Goal: Task Accomplishment & Management: Use online tool/utility

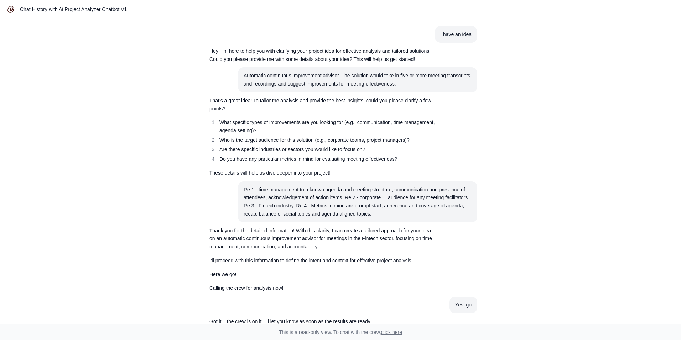
scroll to position [1083, 0]
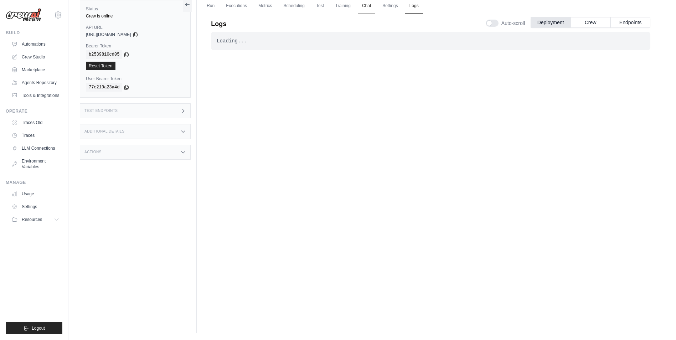
click at [364, 6] on link "Chat" at bounding box center [366, 6] width 17 height 15
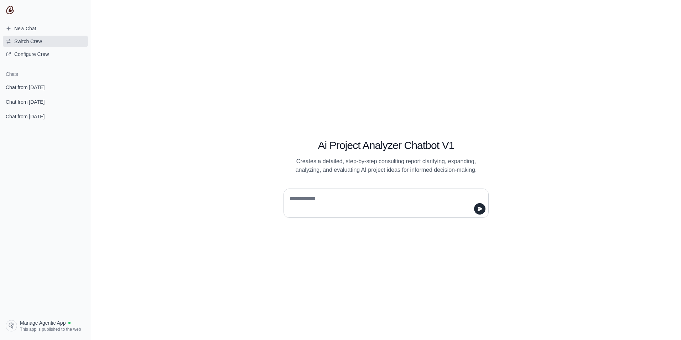
click at [25, 40] on span "Switch Crew" at bounding box center [28, 41] width 28 height 7
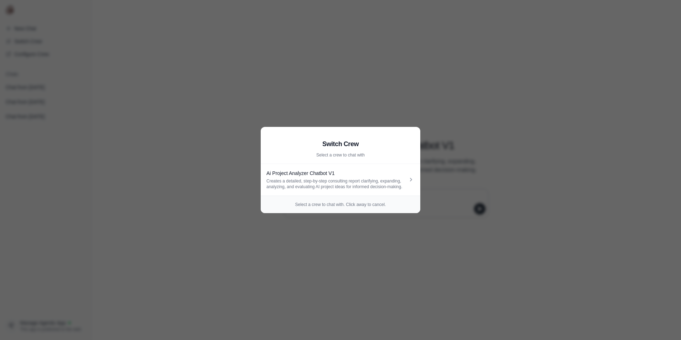
click at [232, 113] on aside "Switch Crew Select a crew to chat with Ai Project Analyzer Chatbot V1 Creates a…" at bounding box center [340, 170] width 681 height 340
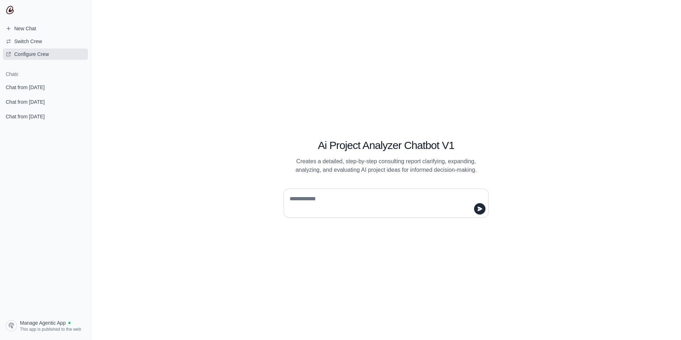
click at [33, 51] on span "Configure Crew" at bounding box center [31, 54] width 35 height 7
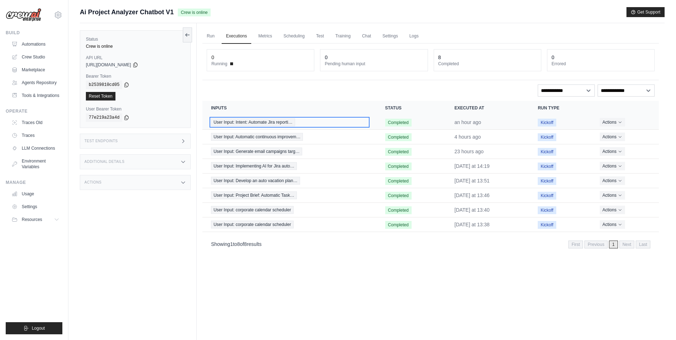
click at [318, 123] on div "User Input: Intent: Automate Jira reporti…" at bounding box center [289, 122] width 157 height 8
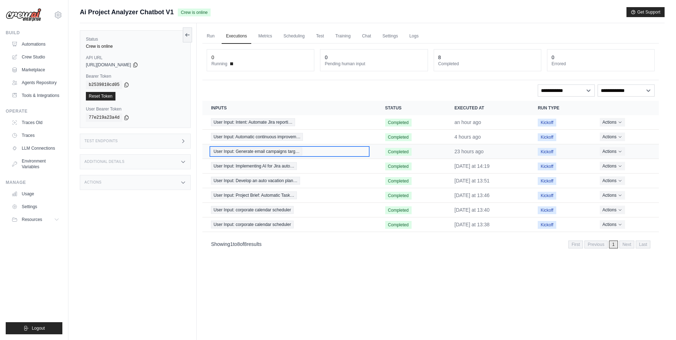
click at [265, 152] on span "User Input: Generate email campaigns targ…" at bounding box center [256, 151] width 91 height 8
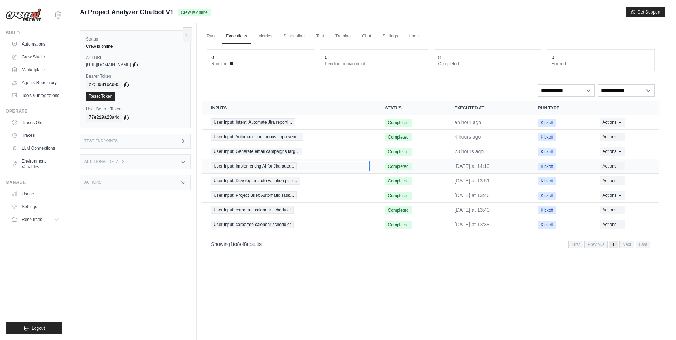
click at [282, 166] on span "User Input: Implementing AI for Jira auto…" at bounding box center [254, 166] width 86 height 8
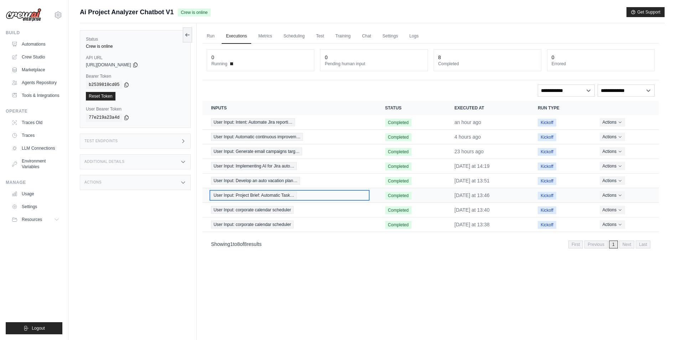
click at [284, 194] on span "User Input: Project Brief: Automatic Task…" at bounding box center [254, 195] width 86 height 8
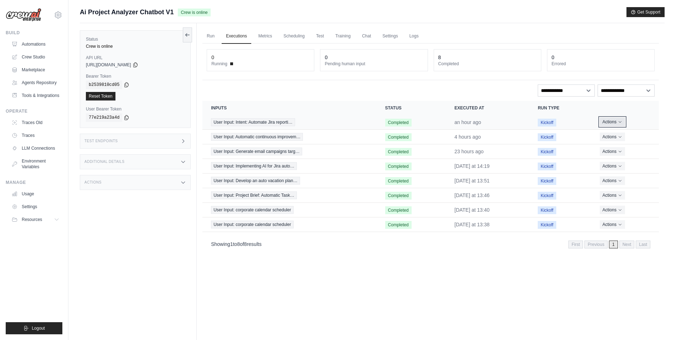
click at [615, 119] on button "Actions" at bounding box center [611, 122] width 25 height 9
click at [490, 255] on div "Run Executions Metrics Scheduling Test Training Chat Settings Logs 0 Running 0 …" at bounding box center [431, 193] width 468 height 340
click at [37, 206] on link "Settings" at bounding box center [36, 206] width 54 height 11
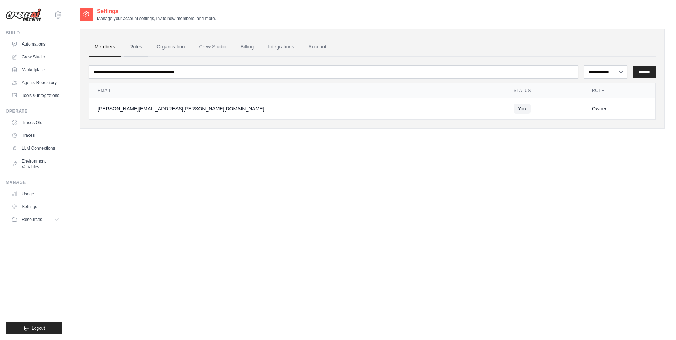
click at [134, 47] on link "Roles" at bounding box center [136, 46] width 24 height 19
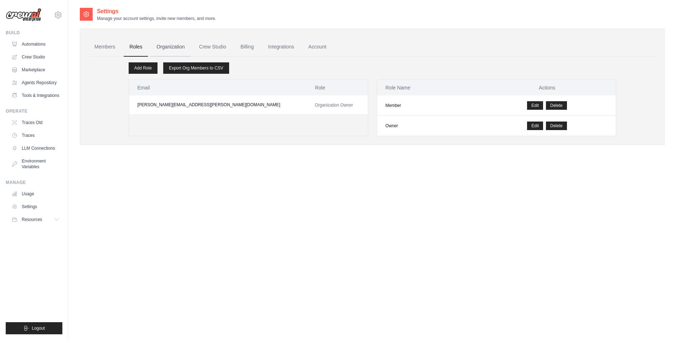
click at [164, 44] on link "Organization" at bounding box center [171, 46] width 40 height 19
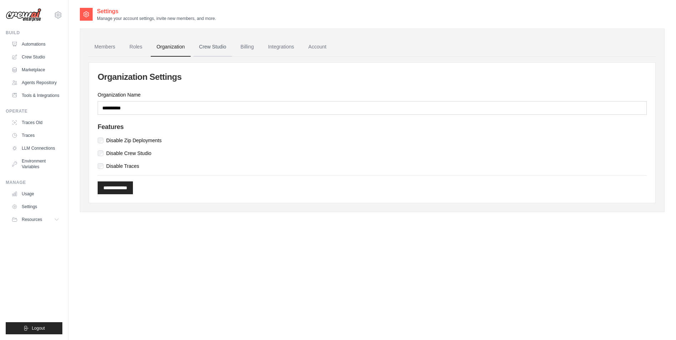
click at [204, 50] on link "Crew Studio" at bounding box center [212, 46] width 38 height 19
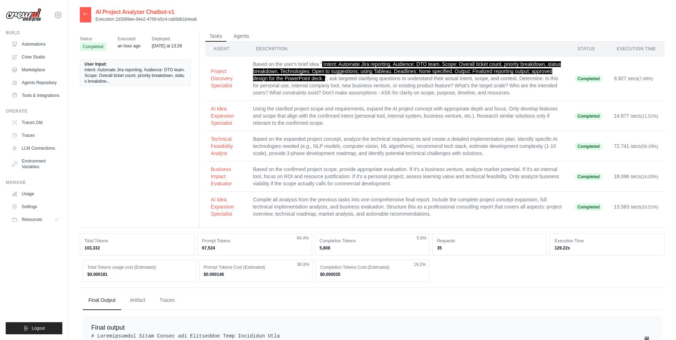
click at [192, 103] on div "Status Completed Executed an hour ago Deployed [DATE] at 13:26 User Input: Inte…" at bounding box center [372, 129] width 584 height 197
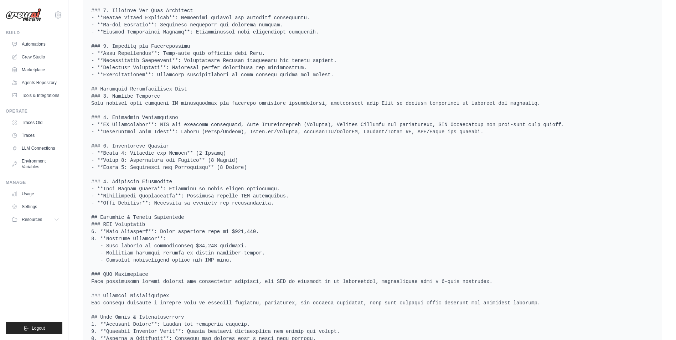
scroll to position [531, 0]
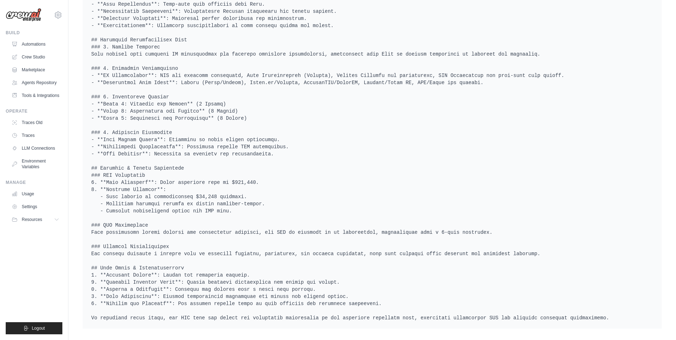
click at [152, 124] on pre at bounding box center [372, 64] width 562 height 513
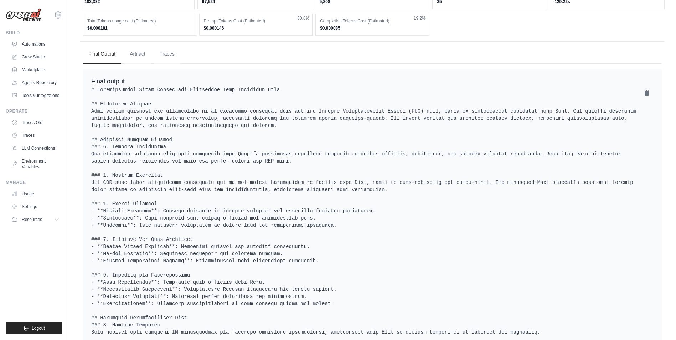
scroll to position [151, 0]
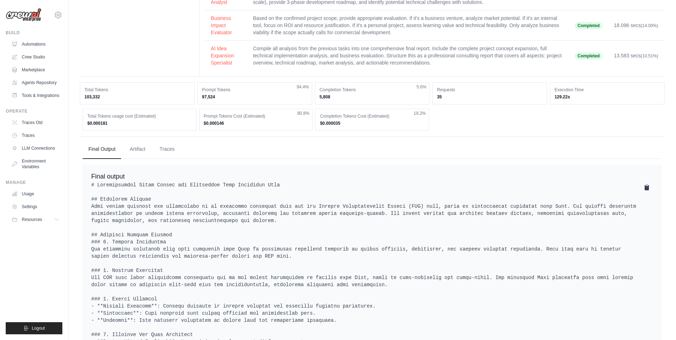
click at [650, 190] on icon at bounding box center [646, 187] width 7 height 7
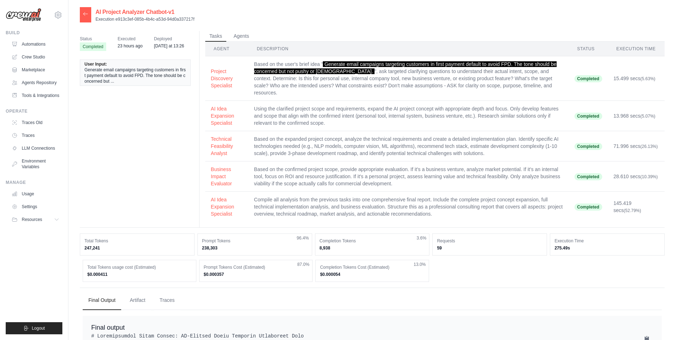
click at [192, 103] on div "Status Completed Executed 23 hours ago Deployed yesterday at 13:26 User Input: …" at bounding box center [372, 129] width 584 height 197
click at [194, 122] on div "Status Completed Executed 23 hours ago Deployed yesterday at 13:26 User Input: …" at bounding box center [372, 129] width 584 height 197
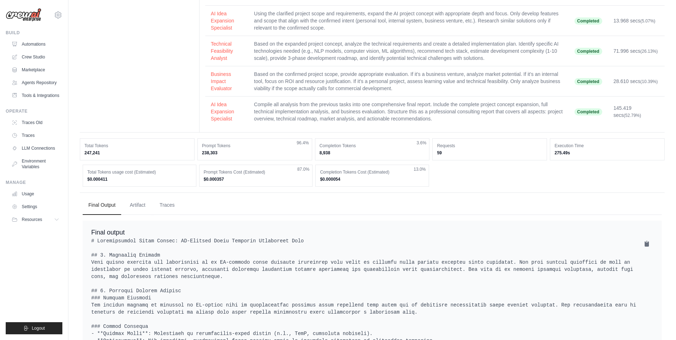
scroll to position [190, 0]
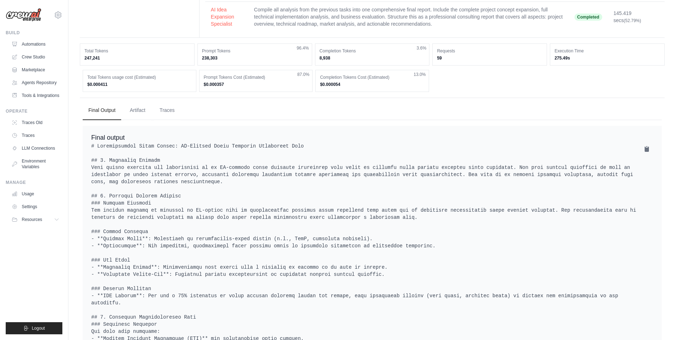
click at [140, 105] on button "Artifact" at bounding box center [137, 109] width 27 height 19
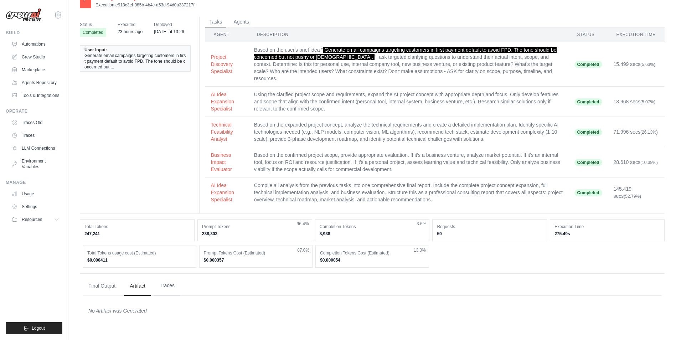
click at [163, 277] on button "Traces" at bounding box center [167, 285] width 26 height 19
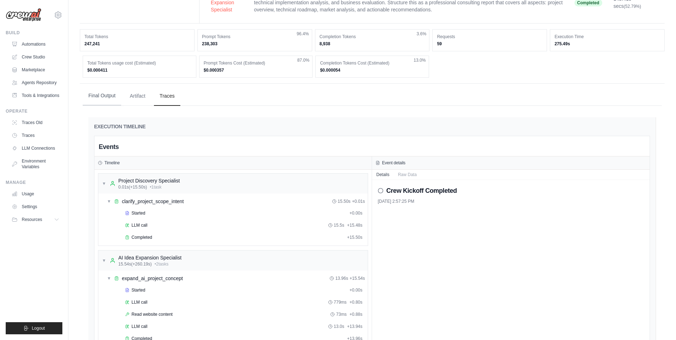
click at [102, 86] on button "Final Output" at bounding box center [102, 95] width 38 height 19
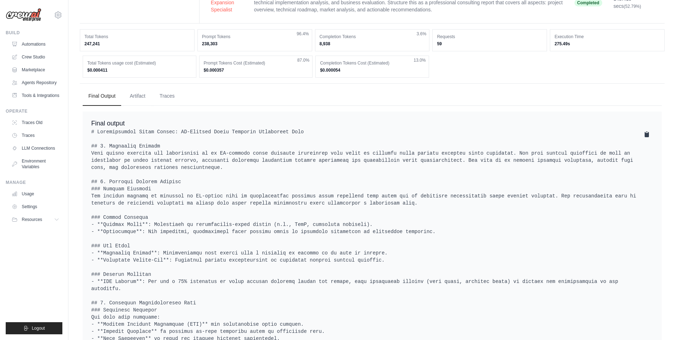
click at [643, 131] on icon at bounding box center [646, 134] width 7 height 7
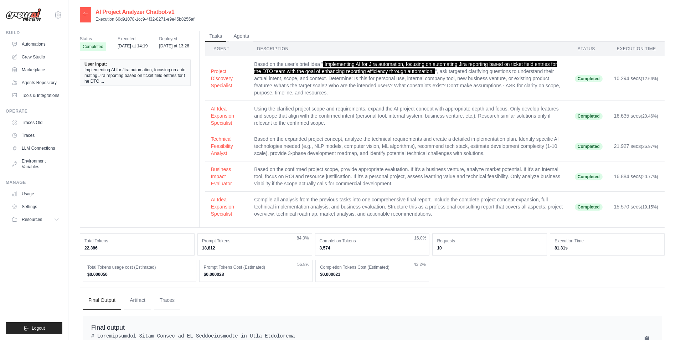
click at [193, 150] on div "Status Completed Executed yesterday at 14:19 Deployed yesterday at 13:26 User I…" at bounding box center [372, 129] width 584 height 197
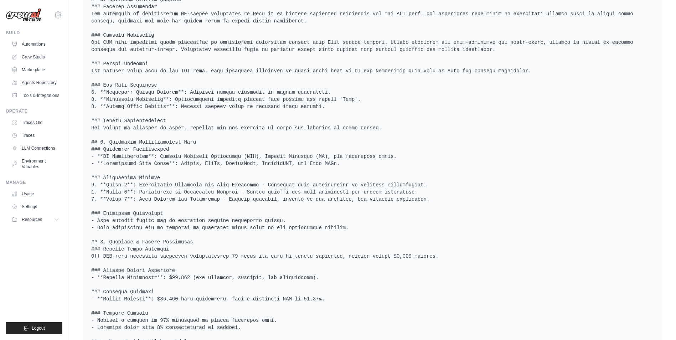
scroll to position [291, 0]
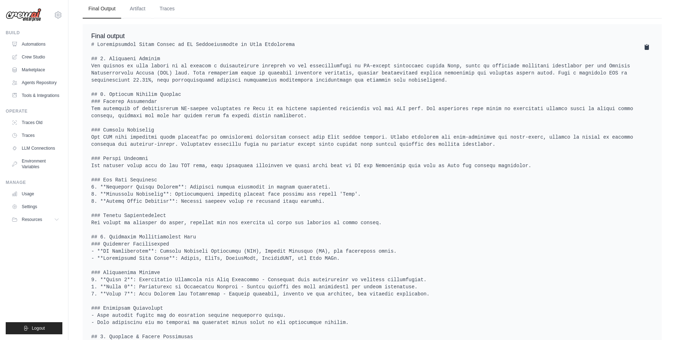
click at [647, 43] on icon at bounding box center [646, 46] width 7 height 7
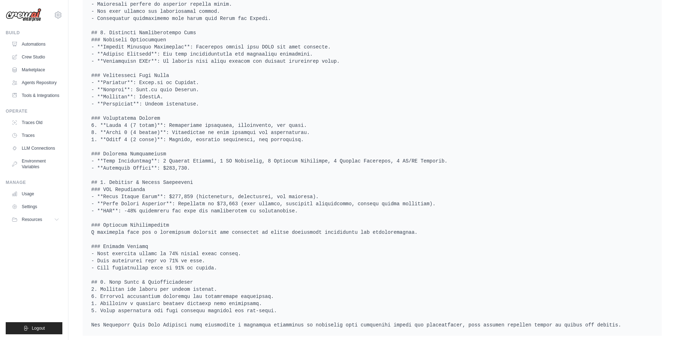
scroll to position [78, 0]
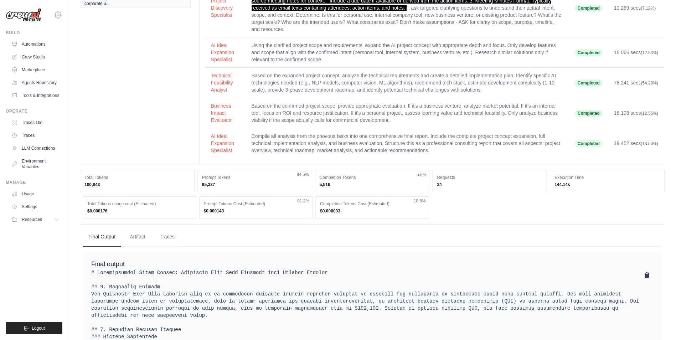
click at [644, 276] on icon at bounding box center [646, 274] width 7 height 7
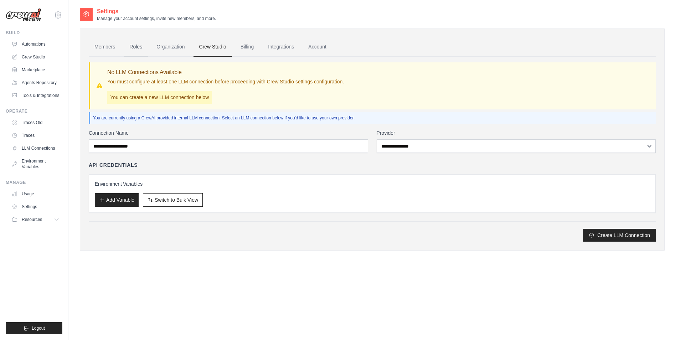
click at [131, 47] on link "Roles" at bounding box center [136, 46] width 24 height 19
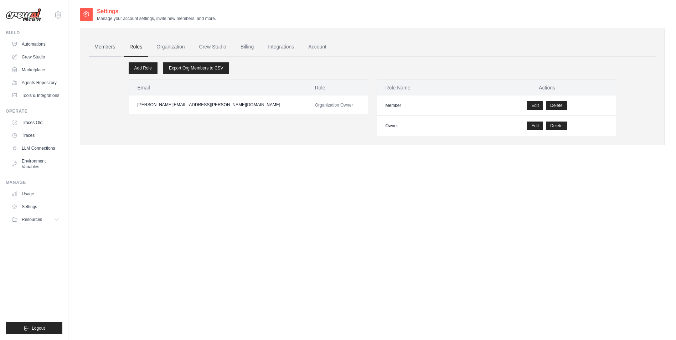
click at [111, 45] on link "Members" at bounding box center [105, 46] width 32 height 19
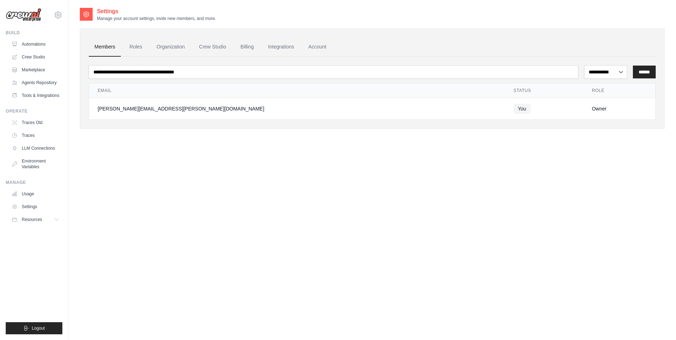
click at [586, 195] on div "**********" at bounding box center [372, 177] width 584 height 340
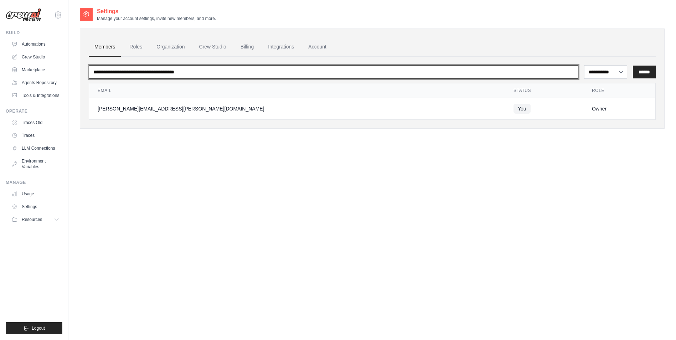
click at [199, 73] on input "email" at bounding box center [333, 72] width 489 height 14
paste input "**********"
type input "**********"
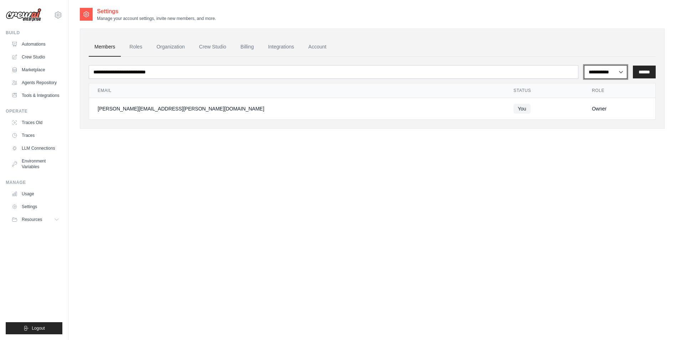
click at [617, 71] on select "**********" at bounding box center [605, 72] width 43 height 14
click at [584, 65] on select "**********" at bounding box center [605, 72] width 43 height 14
click at [620, 68] on select "**********" at bounding box center [605, 72] width 43 height 14
select select "******"
click at [584, 65] on select "**********" at bounding box center [605, 72] width 43 height 14
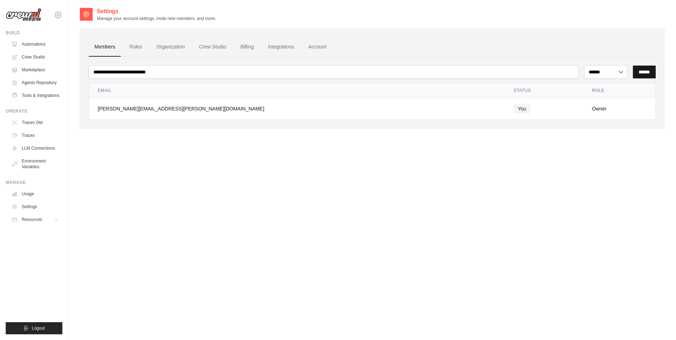
click at [644, 68] on input "******" at bounding box center [643, 72] width 23 height 13
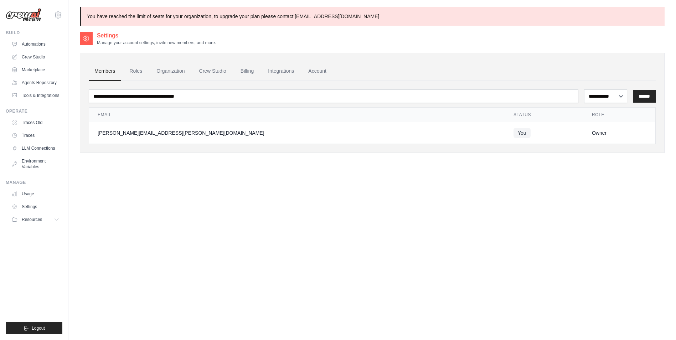
click at [295, 174] on div "**********" at bounding box center [372, 201] width 584 height 340
click at [58, 14] on icon at bounding box center [58, 15] width 9 height 9
click at [70, 46] on span "Settings" at bounding box center [88, 44] width 56 height 7
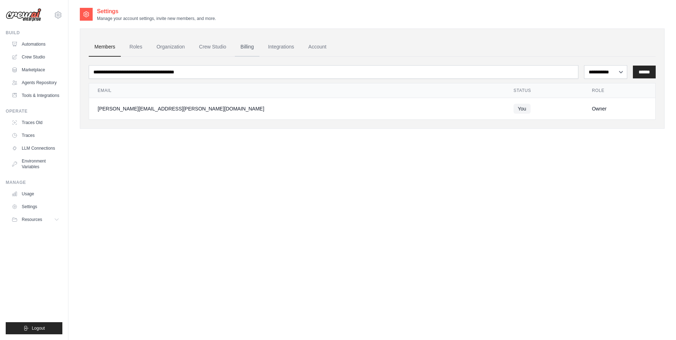
click at [238, 50] on link "Billing" at bounding box center [247, 46] width 25 height 19
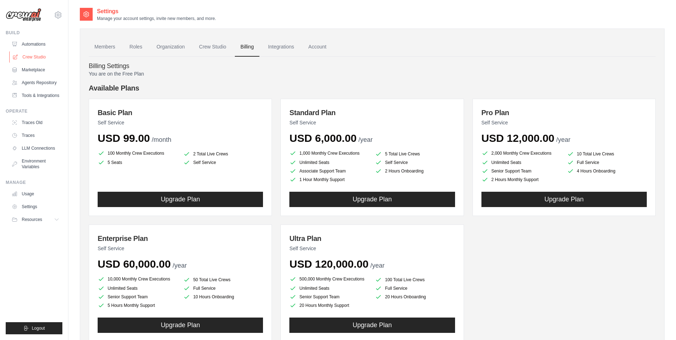
click at [35, 54] on link "Crew Studio" at bounding box center [36, 56] width 54 height 11
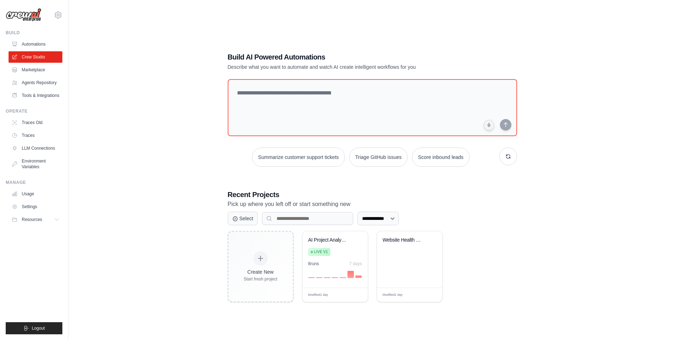
click at [175, 76] on div "**********" at bounding box center [372, 177] width 584 height 340
click at [37, 68] on link "Marketplace" at bounding box center [36, 69] width 54 height 11
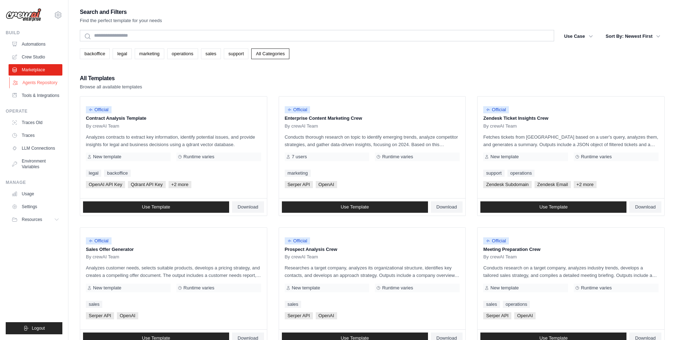
click at [33, 85] on link "Agents Repository" at bounding box center [36, 82] width 54 height 11
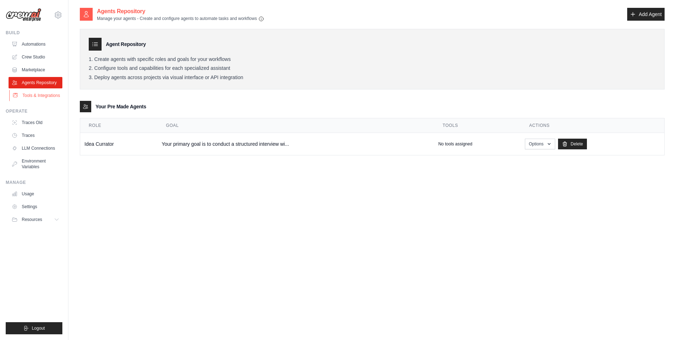
click at [41, 94] on link "Tools & Integrations" at bounding box center [36, 95] width 54 height 11
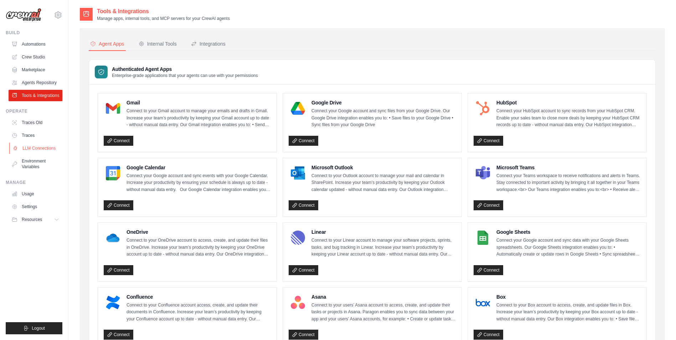
click at [35, 146] on link "LLM Connections" at bounding box center [36, 147] width 54 height 11
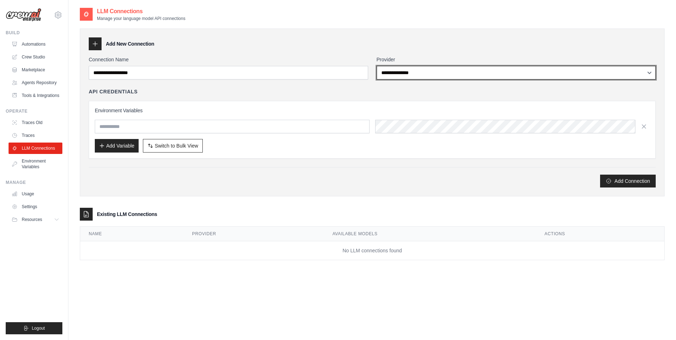
click at [423, 72] on select "**********" at bounding box center [515, 73] width 279 height 14
select select "**********"
click at [376, 66] on select "**********" at bounding box center [515, 73] width 279 height 14
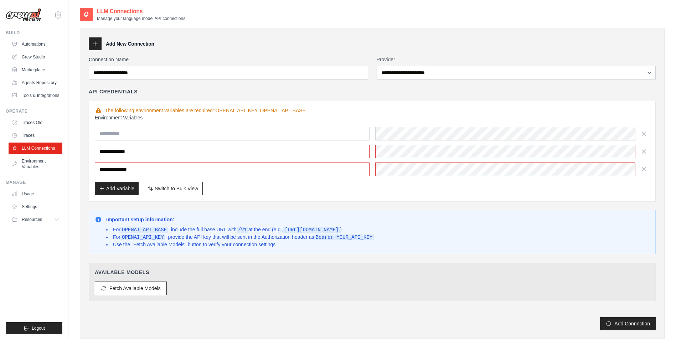
click at [426, 46] on div "Add New Connection" at bounding box center [372, 43] width 567 height 13
click at [32, 162] on link "Environment Variables" at bounding box center [36, 163] width 54 height 17
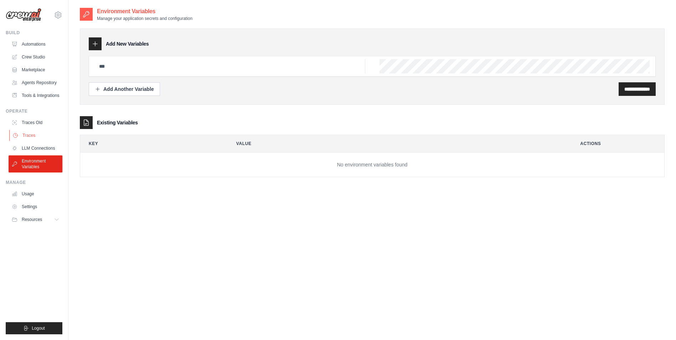
click at [41, 134] on link "Traces" at bounding box center [36, 135] width 54 height 11
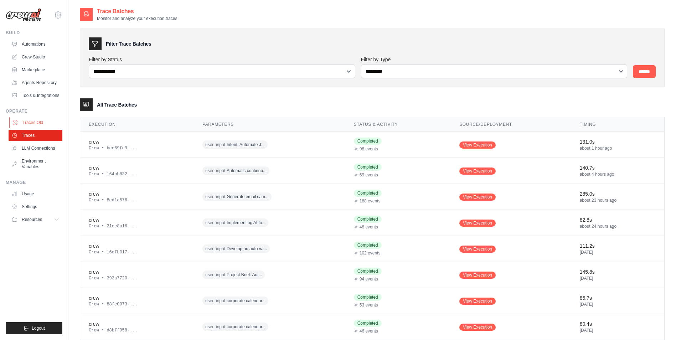
click at [42, 123] on link "Traces Old" at bounding box center [36, 122] width 54 height 11
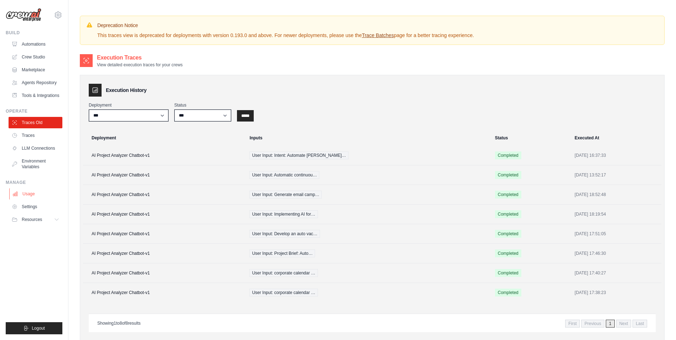
click at [37, 194] on link "Usage" at bounding box center [36, 193] width 54 height 11
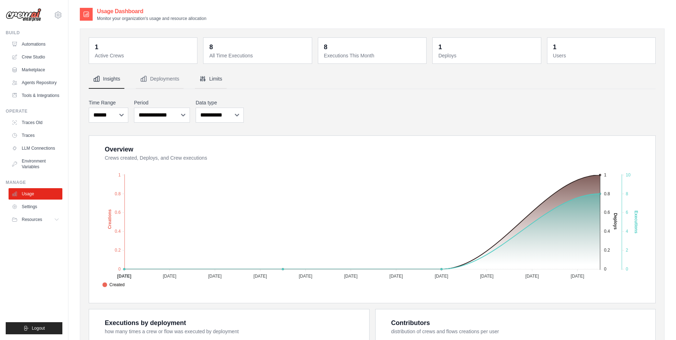
click at [225, 75] on button "Limits" at bounding box center [211, 78] width 32 height 19
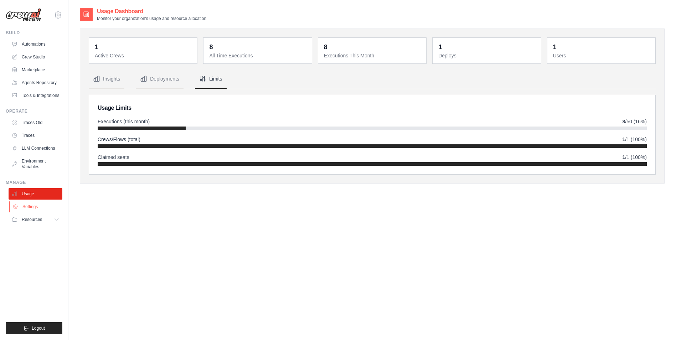
click at [31, 207] on link "Settings" at bounding box center [36, 206] width 54 height 11
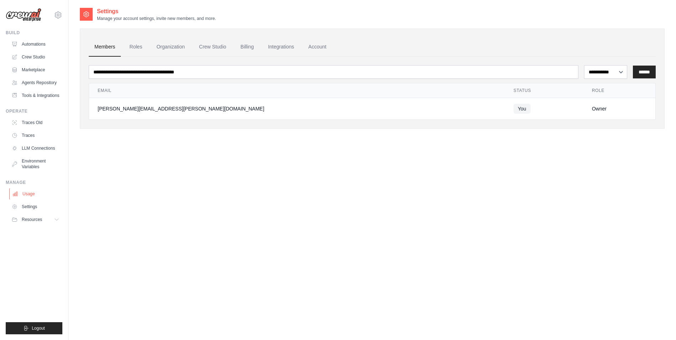
click at [35, 194] on link "Usage" at bounding box center [36, 193] width 54 height 11
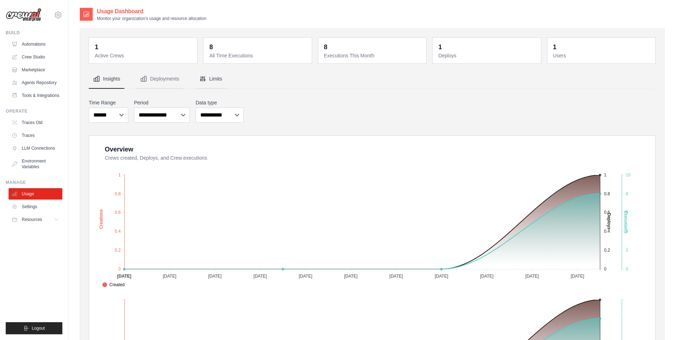
click at [215, 80] on button "Limits" at bounding box center [211, 78] width 32 height 19
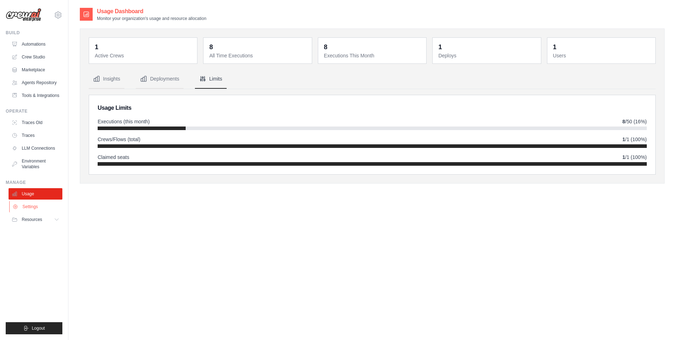
click at [40, 209] on link "Settings" at bounding box center [36, 206] width 54 height 11
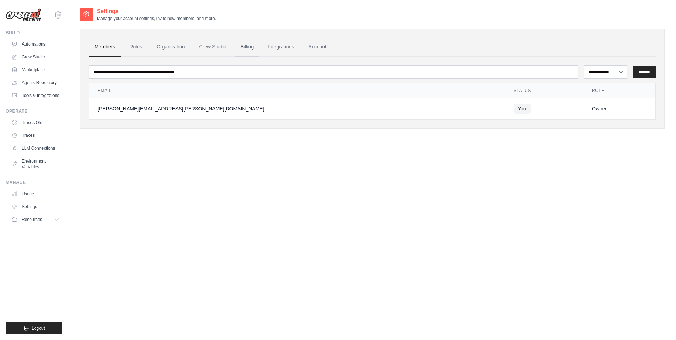
click at [243, 46] on link "Billing" at bounding box center [247, 46] width 25 height 19
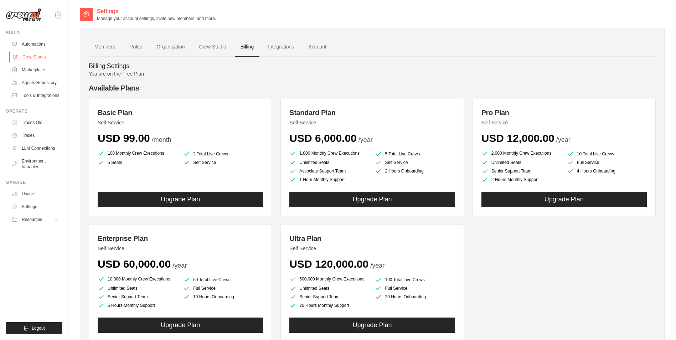
click at [44, 60] on link "Crew Studio" at bounding box center [36, 56] width 54 height 11
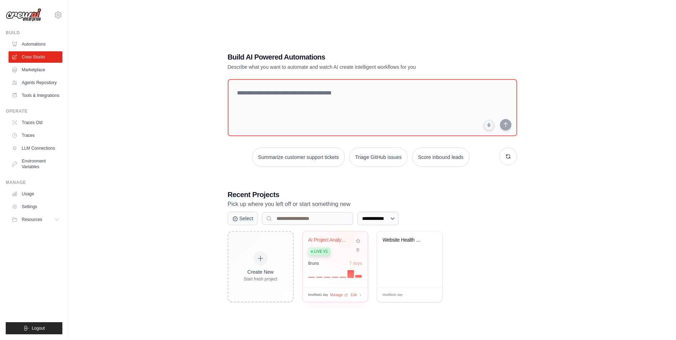
click at [344, 236] on div "AI Project Analyzer Chatbot Live v1 8 run s 7 days" at bounding box center [334, 259] width 65 height 56
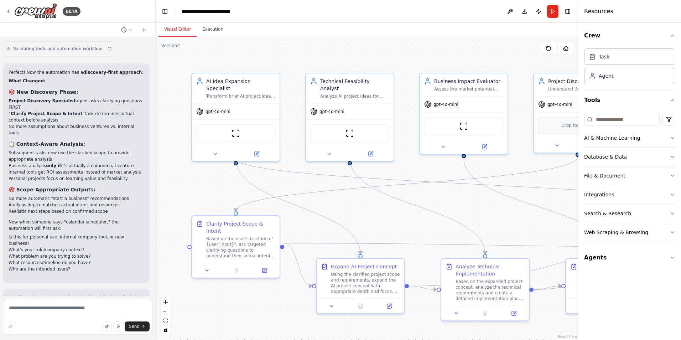
scroll to position [6415, 0]
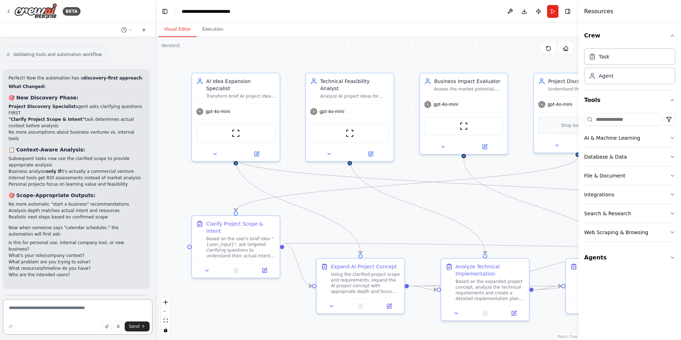
click at [88, 310] on textarea at bounding box center [78, 317] width 150 height 36
click at [100, 313] on textarea at bounding box center [78, 317] width 150 height 36
type textarea "**********"
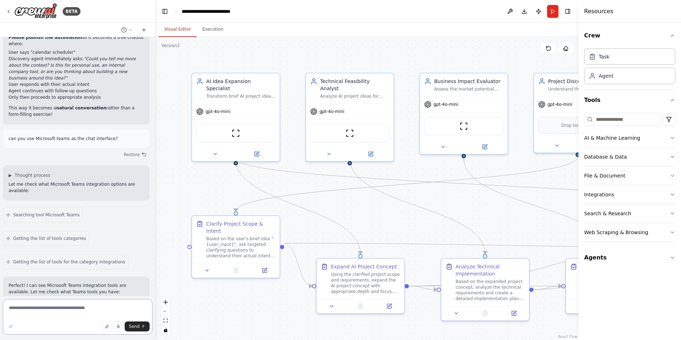
scroll to position [6810, 0]
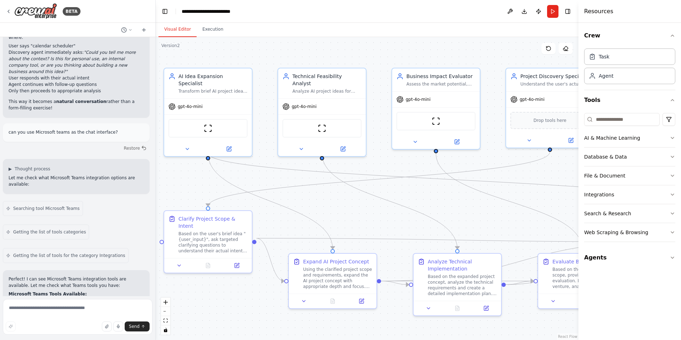
drag, startPoint x: 467, startPoint y: 213, endPoint x: 439, endPoint y: 208, distance: 28.2
click at [439, 208] on div ".deletable-edge-delete-btn { width: 20px; height: 20px; border: 0px solid #ffff…" at bounding box center [367, 188] width 423 height 303
click at [104, 307] on textarea at bounding box center [78, 317] width 150 height 36
type textarea "**********"
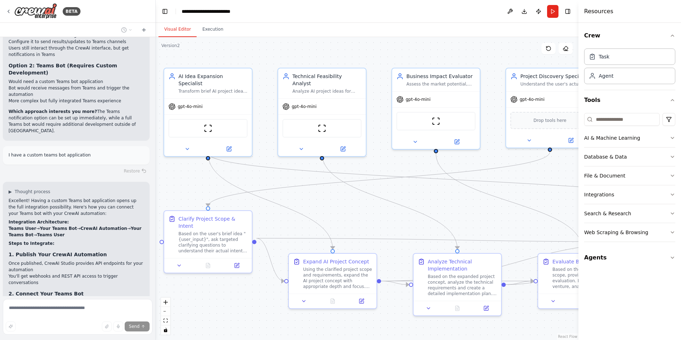
scroll to position [7208, 0]
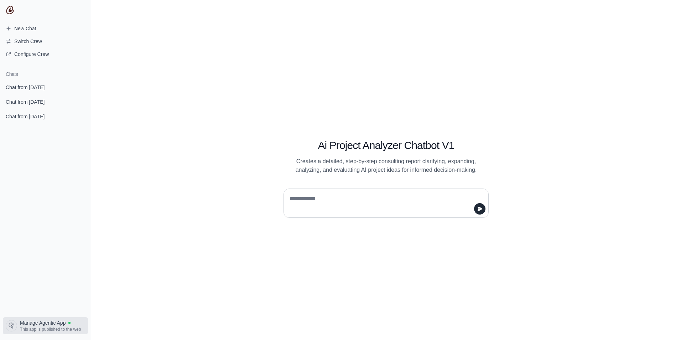
click at [52, 324] on span "Manage Agentic App" at bounding box center [43, 322] width 46 height 7
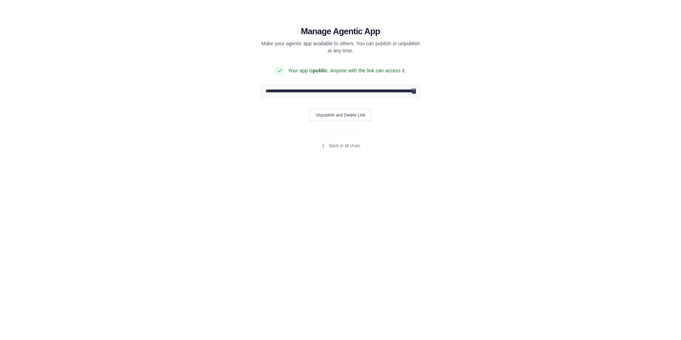
click at [415, 90] on icon "Copy public URL" at bounding box center [414, 90] width 4 height 5
